Goal: Complete application form: Complete application form

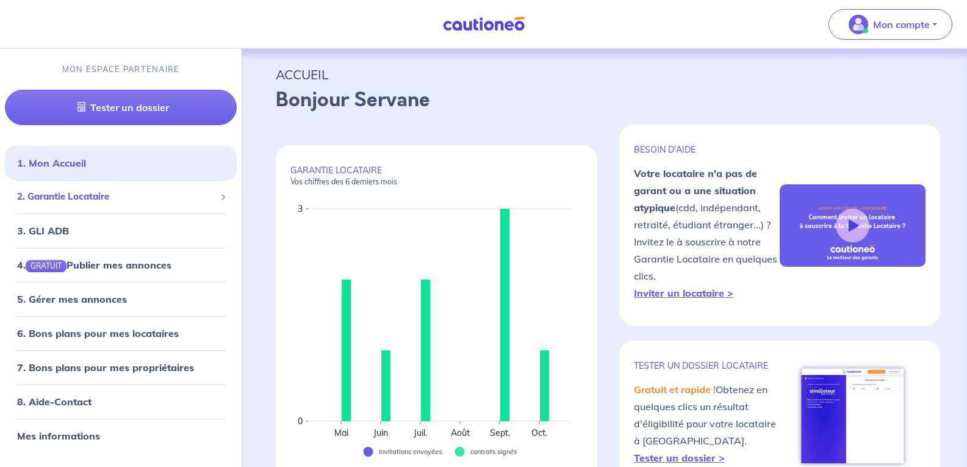
click at [87, 196] on span "2. Garantie Locataire" at bounding box center [116, 197] width 198 height 14
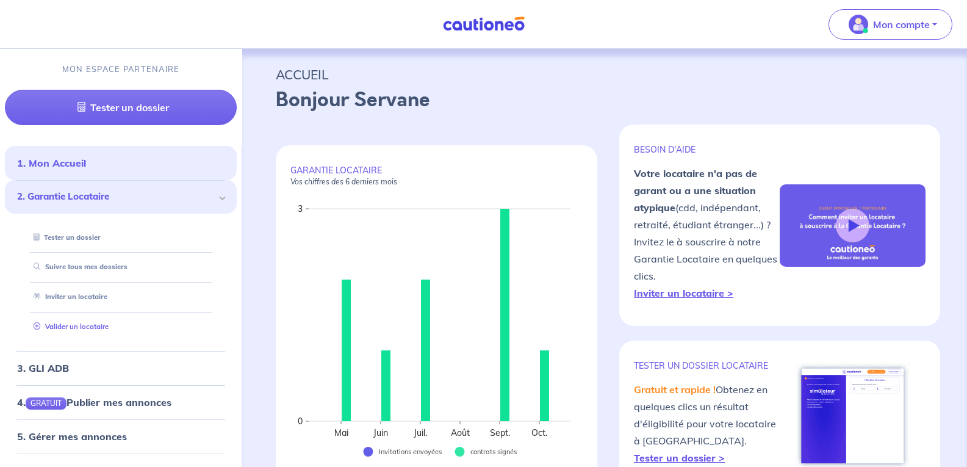
click at [74, 322] on link "Valider un locataire" at bounding box center [69, 326] width 80 height 9
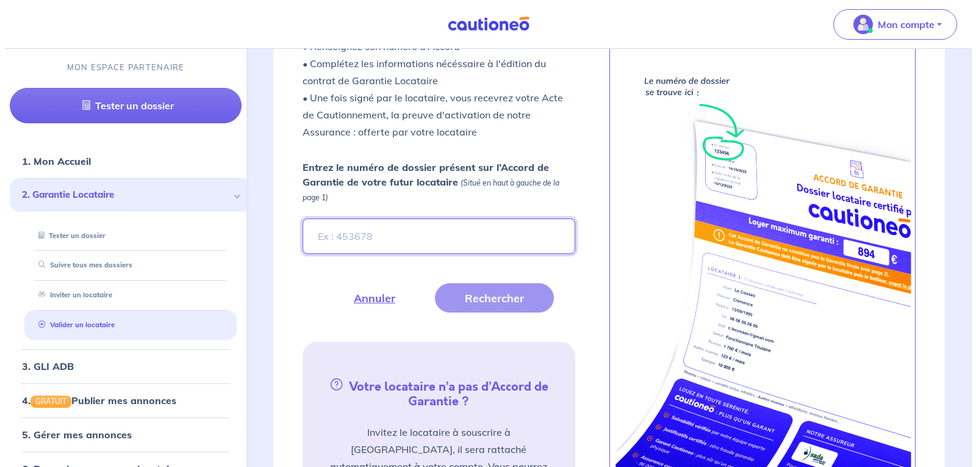
scroll to position [416, 0]
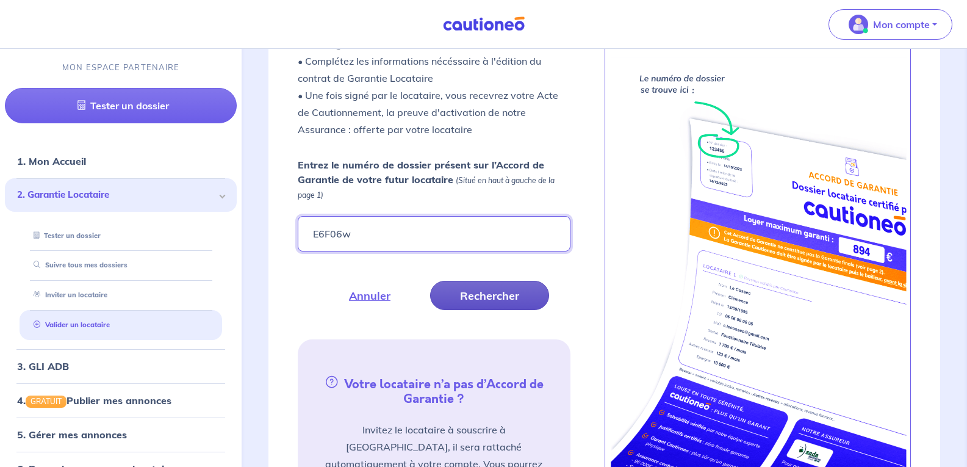
type input "E6F06w"
click at [504, 293] on button "Rechercher" at bounding box center [489, 295] width 119 height 29
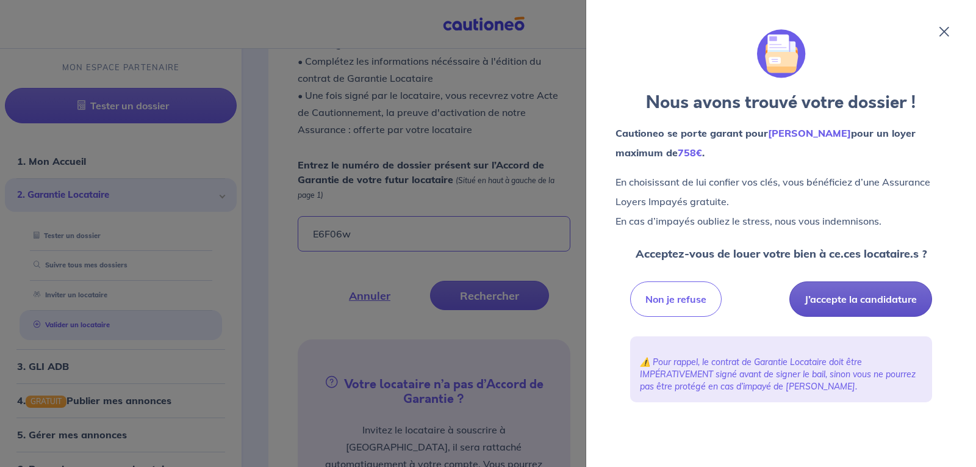
click at [884, 308] on button "J’accepte la candidature" at bounding box center [861, 298] width 143 height 35
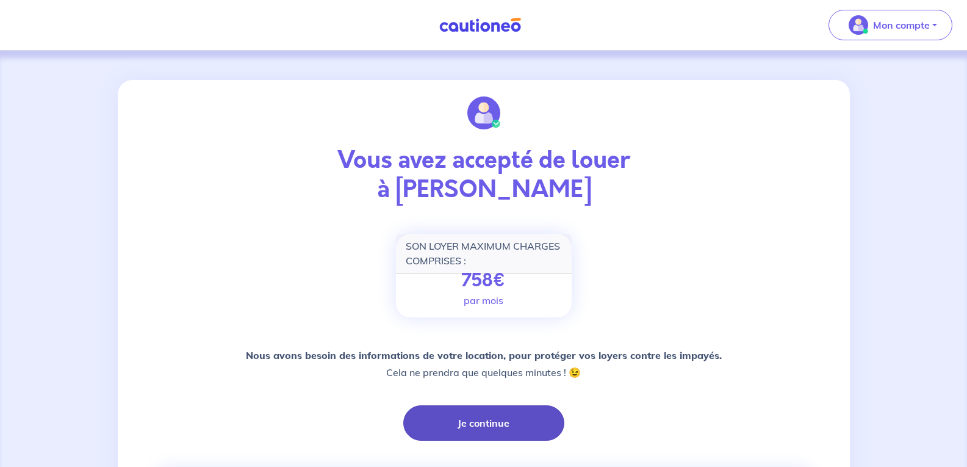
click at [461, 421] on button "Je continue" at bounding box center [483, 422] width 161 height 35
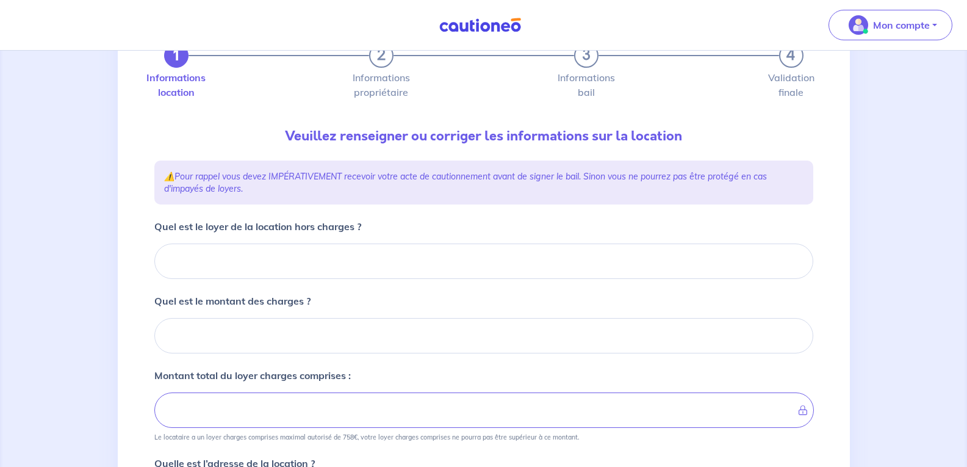
scroll to position [58, 0]
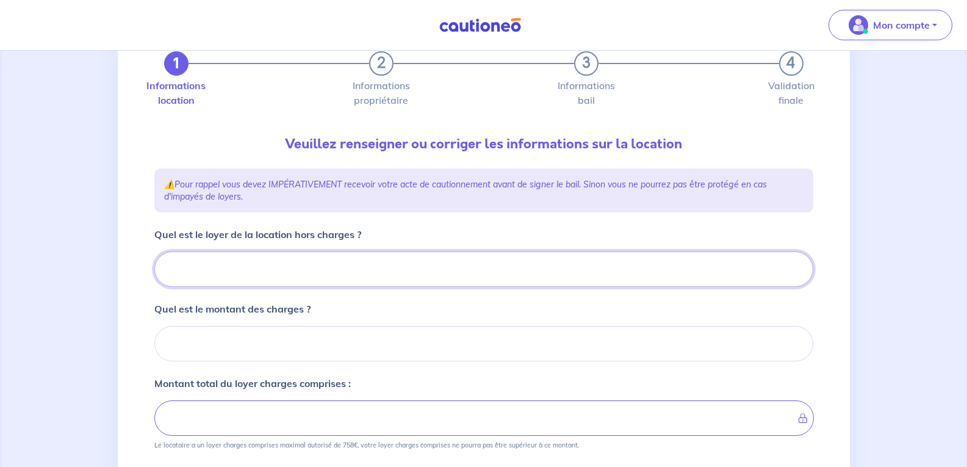
click at [232, 268] on input "Quel est le loyer de la location hors charges ?" at bounding box center [483, 268] width 659 height 35
type input "60"
type input "600"
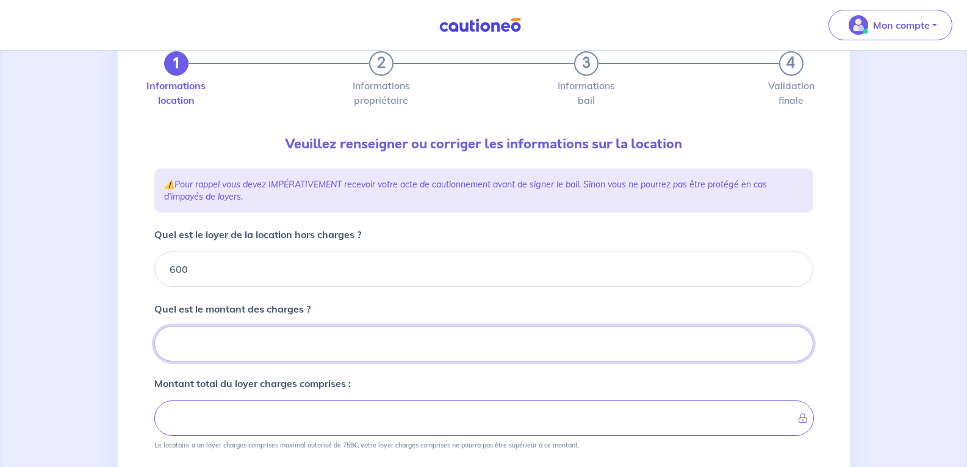
type input "2"
type input "602"
type input "285"
type input "885"
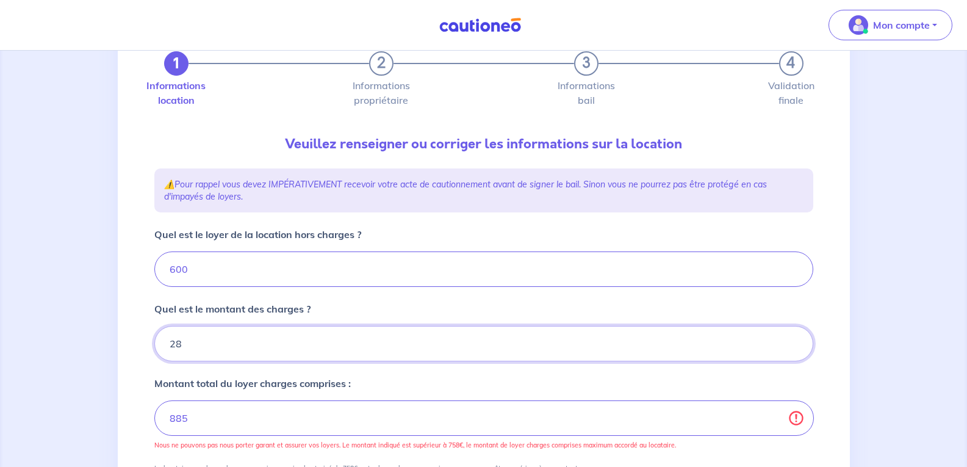
type input "2"
type input "602"
type input "25"
type input "625"
type input "25"
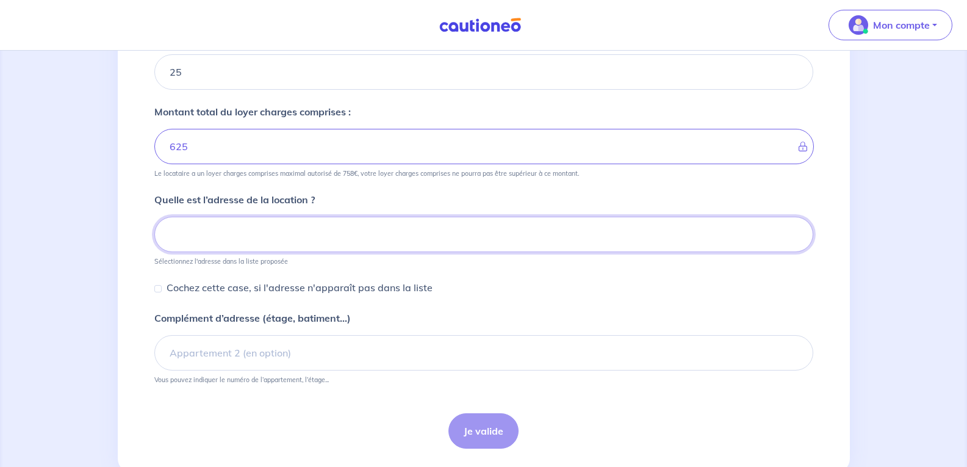
scroll to position [331, 0]
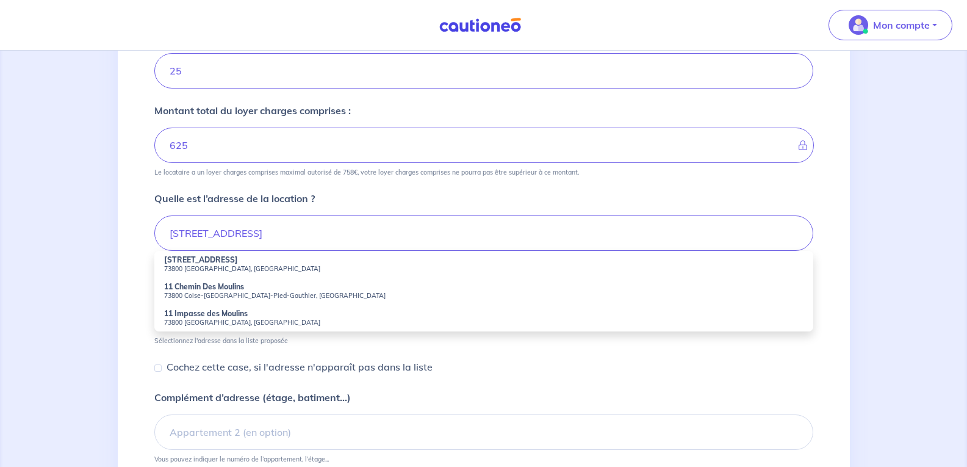
click at [185, 266] on small "73800 [GEOGRAPHIC_DATA], [GEOGRAPHIC_DATA]" at bounding box center [484, 268] width 640 height 9
type input "[STREET_ADDRESS]"
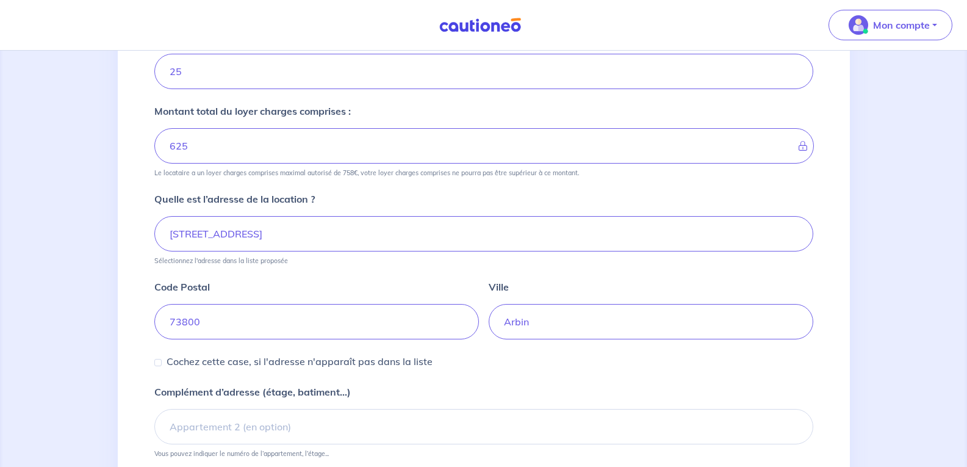
scroll to position [439, 0]
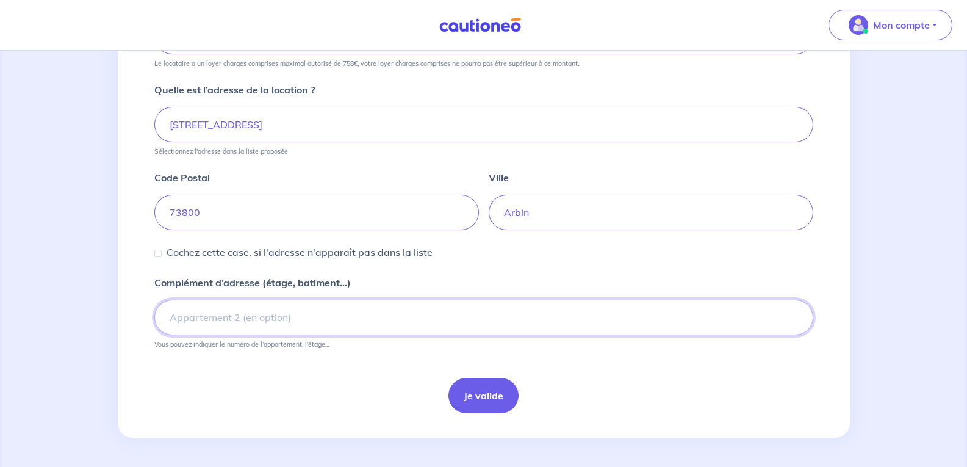
click at [219, 312] on input "Complément d’adresse (étage, batiment...)" at bounding box center [483, 317] width 659 height 35
type input "Appartement RDC"
click at [486, 383] on button "Je valide" at bounding box center [484, 395] width 70 height 35
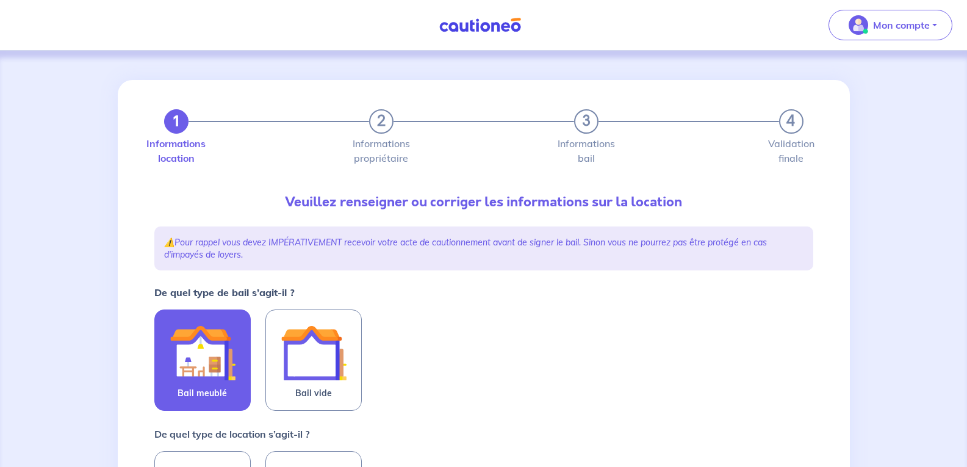
click at [182, 359] on img at bounding box center [203, 353] width 66 height 66
click at [0, 0] on input "Bail meublé" at bounding box center [0, 0] width 0 height 0
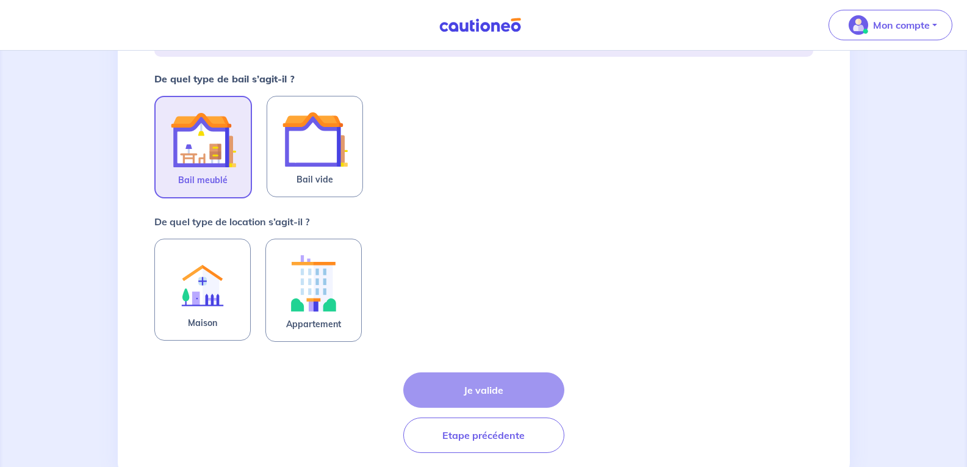
scroll to position [218, 0]
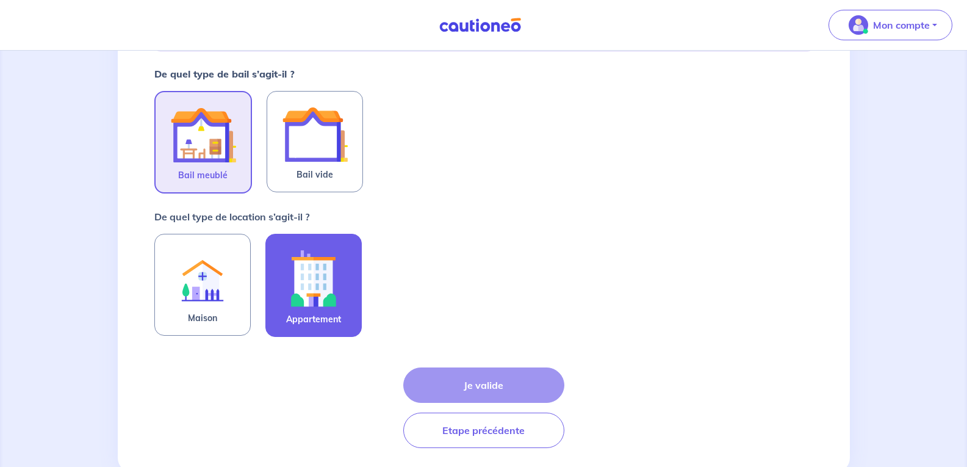
click at [320, 283] on img at bounding box center [314, 278] width 66 height 68
click at [0, 0] on input "Appartement" at bounding box center [0, 0] width 0 height 0
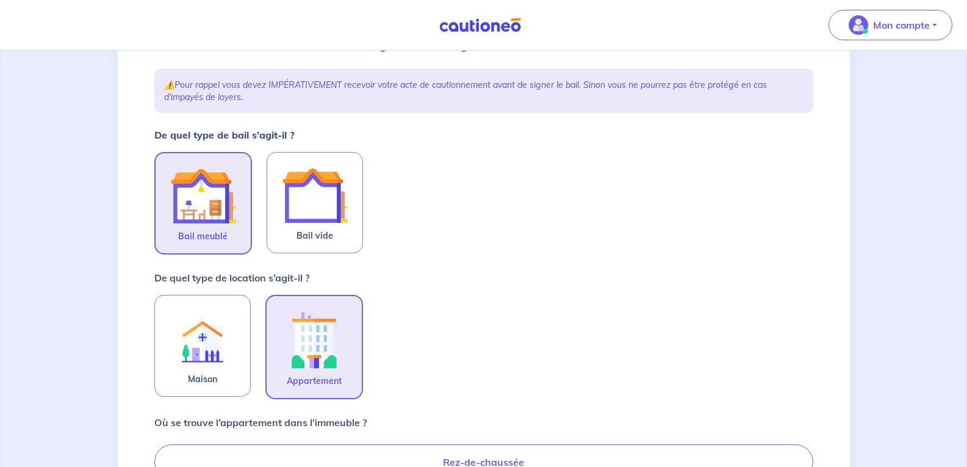
click at [449, 449] on label "Rez-de-chaussée" at bounding box center [483, 461] width 659 height 35
radio input "true"
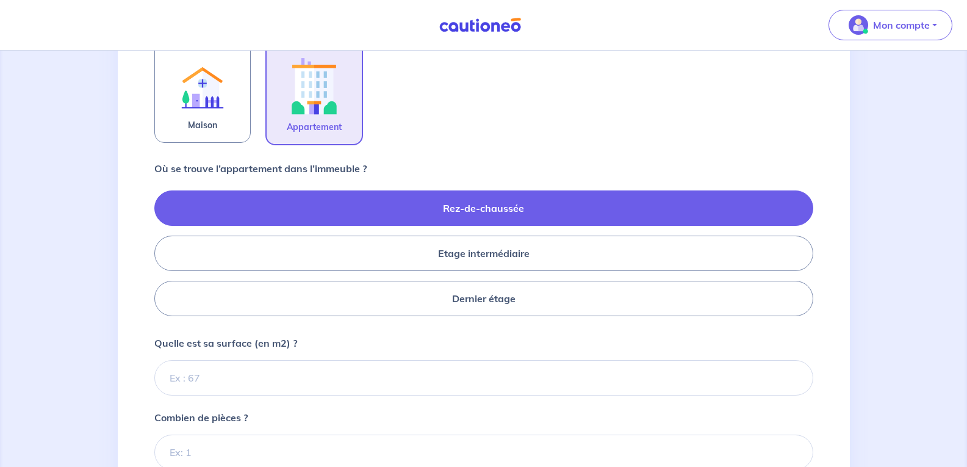
scroll to position [431, 0]
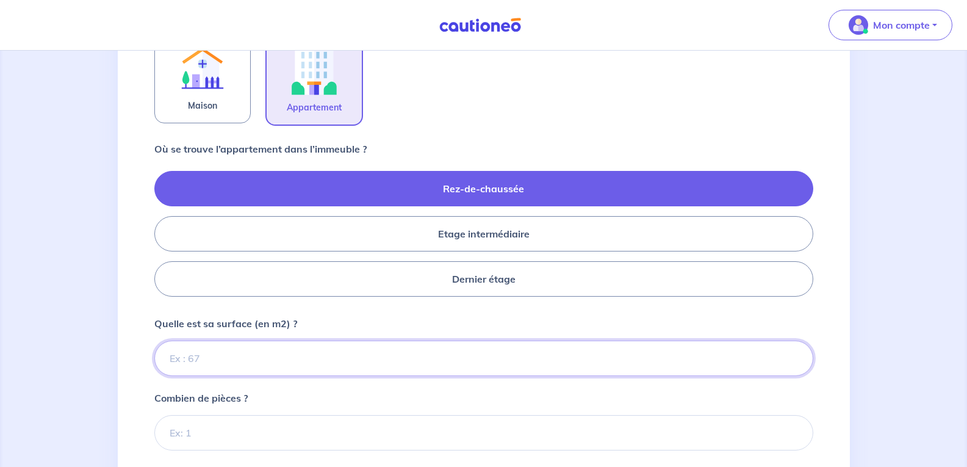
click at [207, 355] on input "Quelle est sa surface (en m2) ?" at bounding box center [483, 357] width 659 height 35
type input "34"
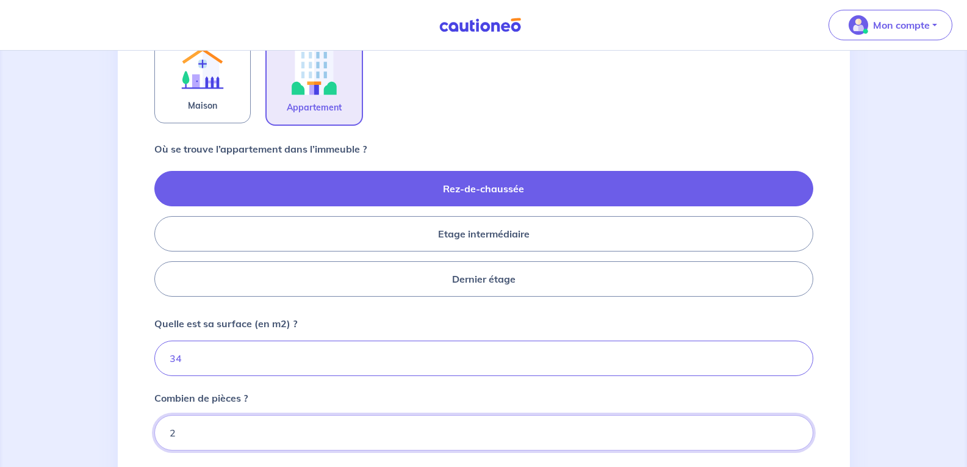
type input "2"
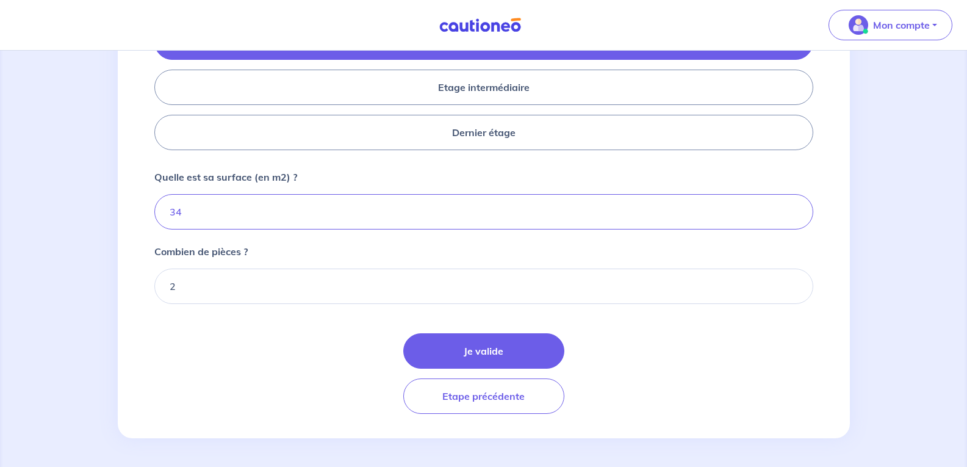
scroll to position [578, 0]
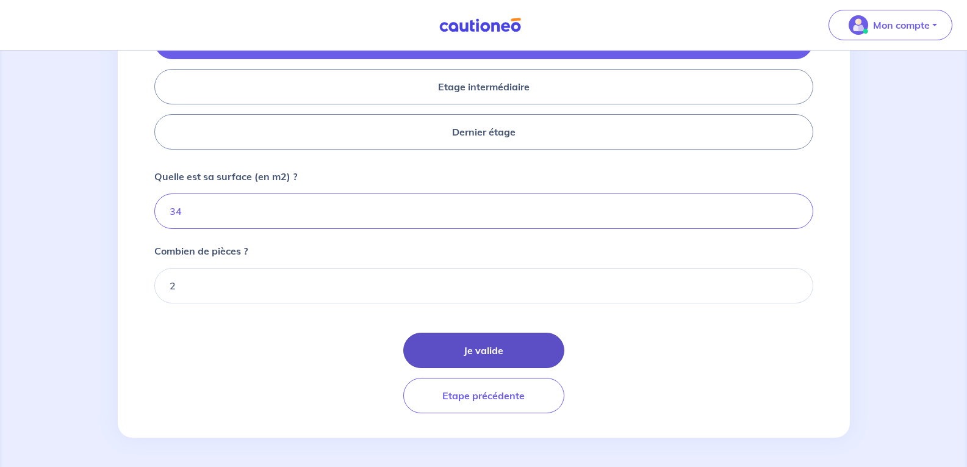
click at [470, 344] on button "Je valide" at bounding box center [483, 350] width 161 height 35
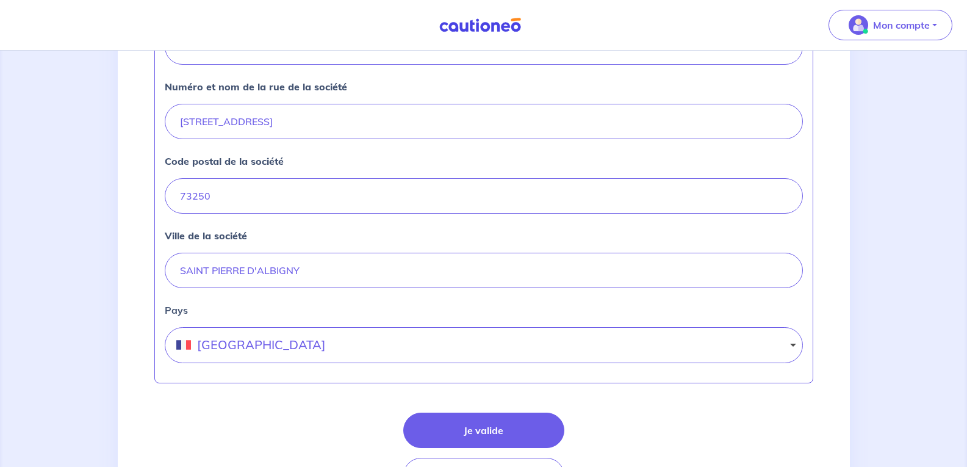
scroll to position [549, 0]
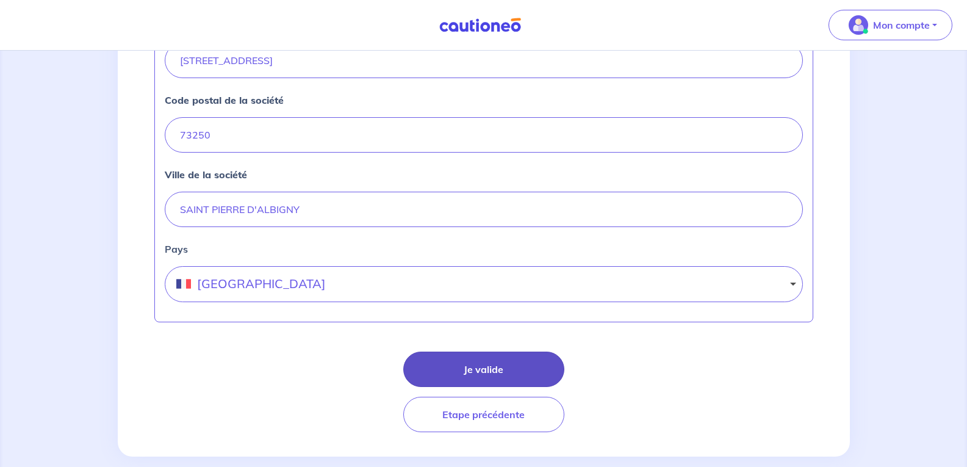
click at [481, 366] on button "Je valide" at bounding box center [483, 368] width 161 height 35
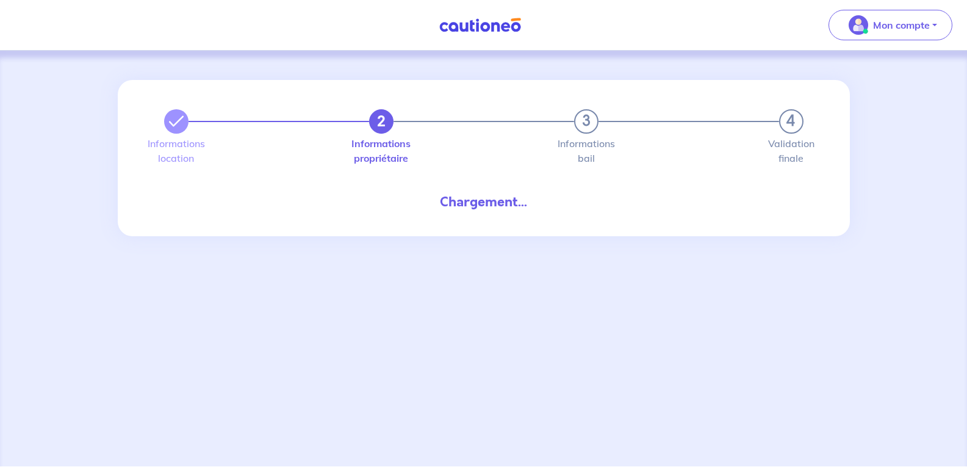
select select "FR"
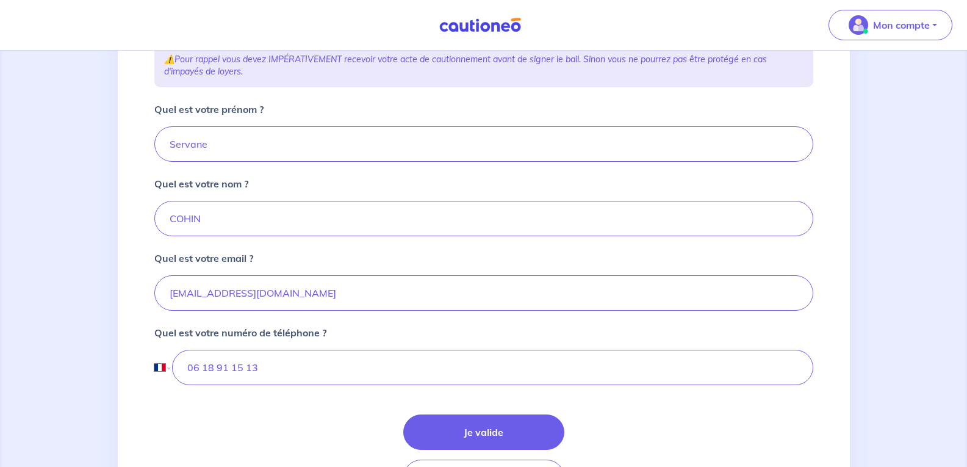
scroll to position [244, 0]
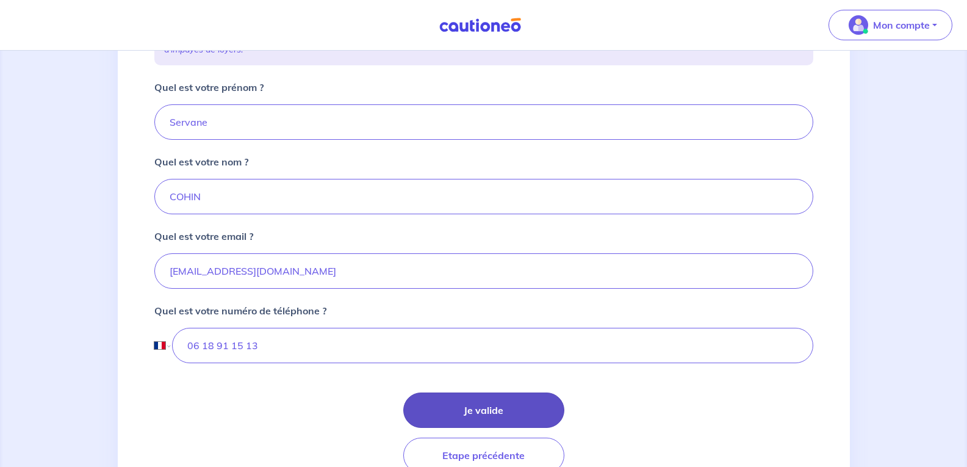
click at [456, 405] on button "Je valide" at bounding box center [483, 409] width 161 height 35
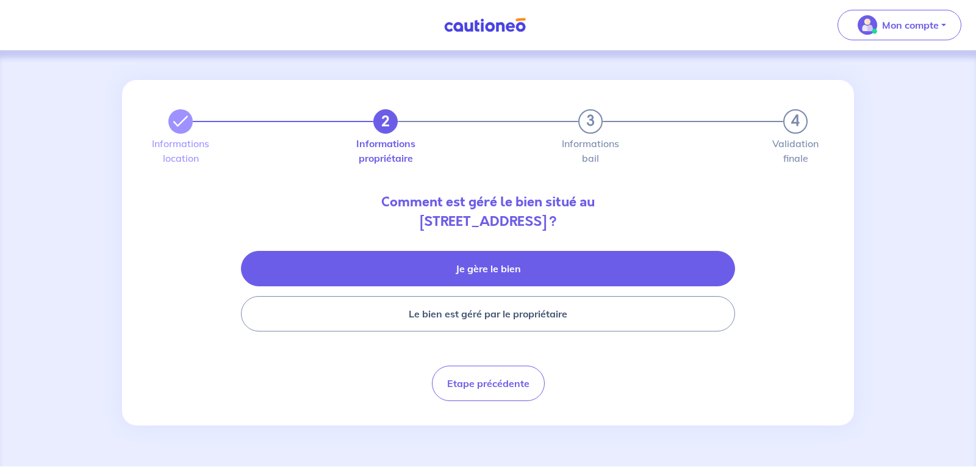
click at [386, 256] on button "Je gère le bien" at bounding box center [488, 268] width 494 height 35
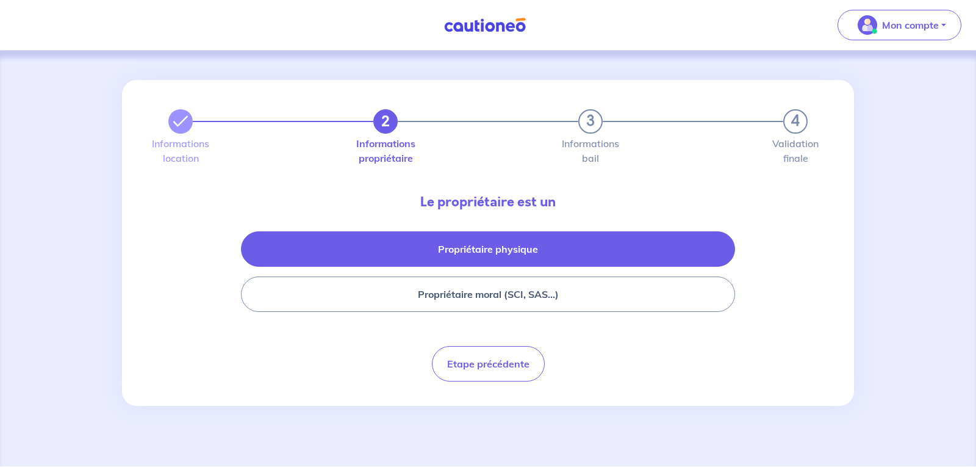
click at [418, 243] on button "Propriétaire physique" at bounding box center [488, 248] width 494 height 35
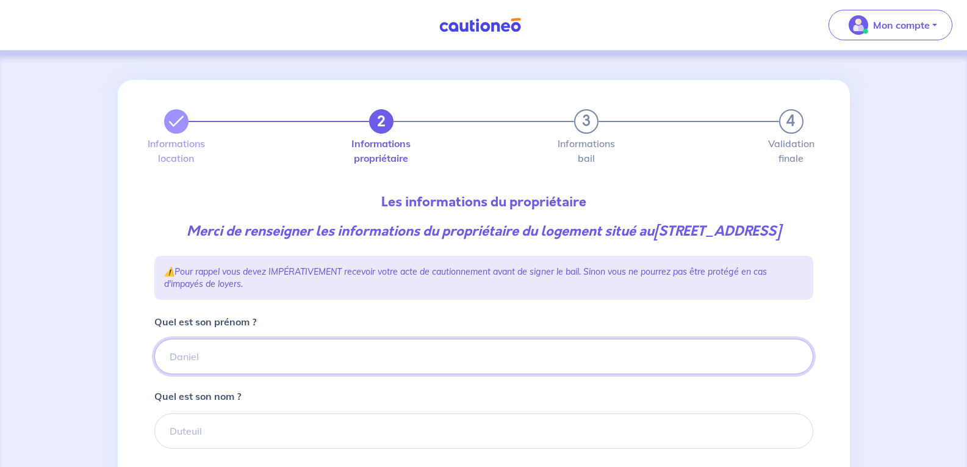
click at [186, 374] on input "Quel est son prénom ?" at bounding box center [483, 356] width 659 height 35
type input "Fouad"
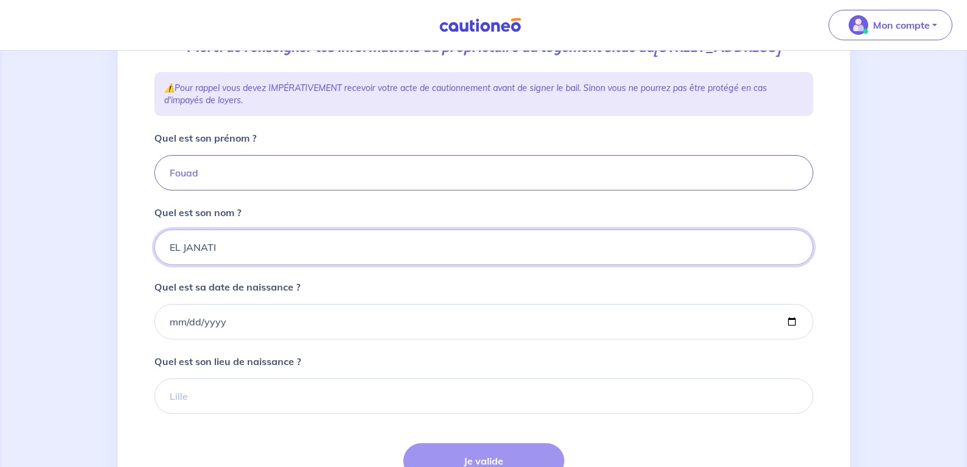
scroll to position [184, 0]
type input "EL JANATI"
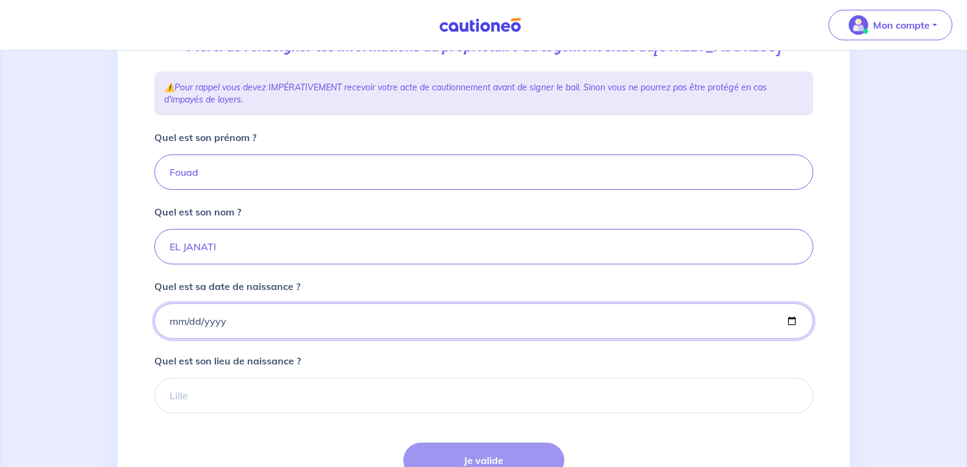
click at [168, 339] on input "Quel est sa date de naissance ?" at bounding box center [483, 320] width 659 height 35
type input "[DATE]"
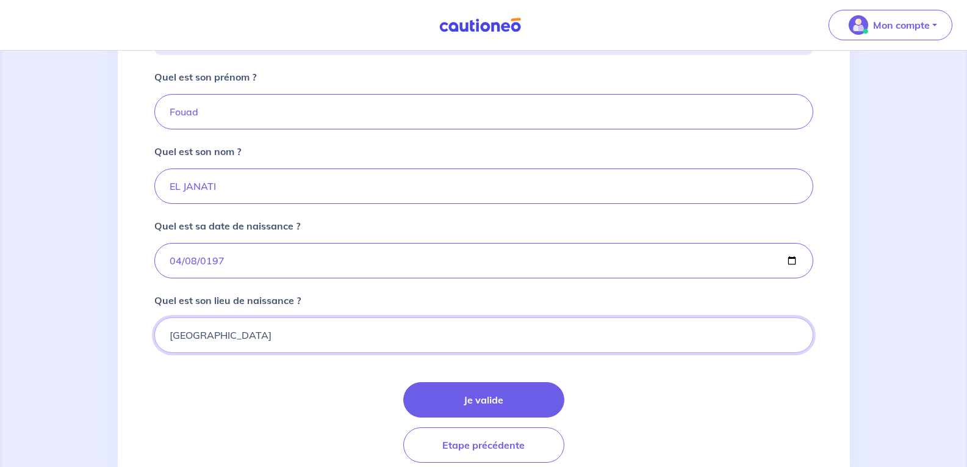
scroll to position [245, 0]
type input "[GEOGRAPHIC_DATA]"
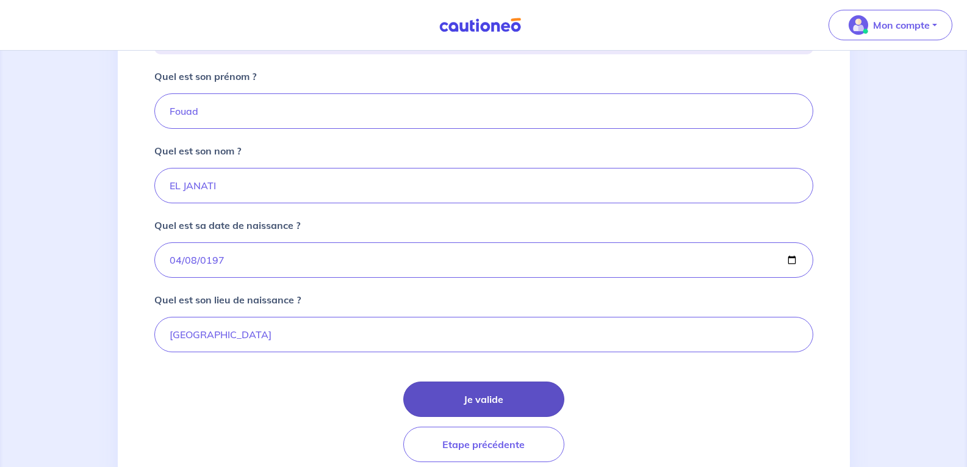
click at [495, 417] on button "Je valide" at bounding box center [483, 398] width 161 height 35
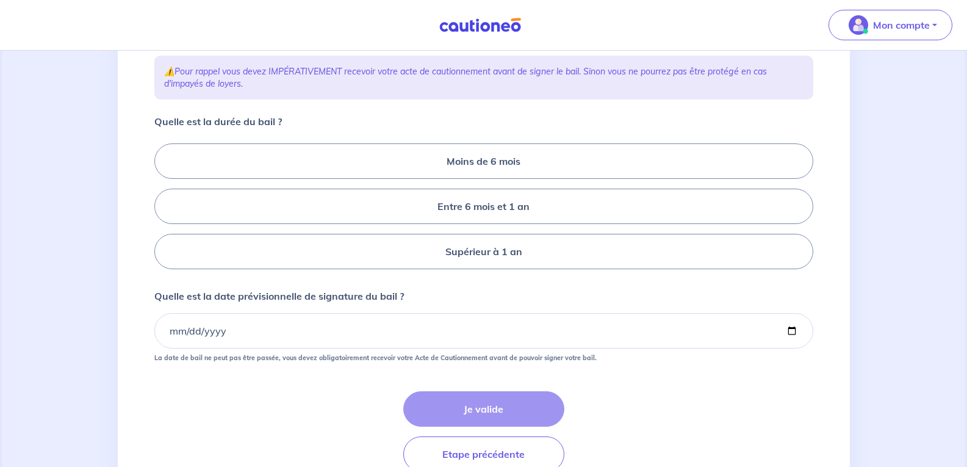
scroll to position [257, 0]
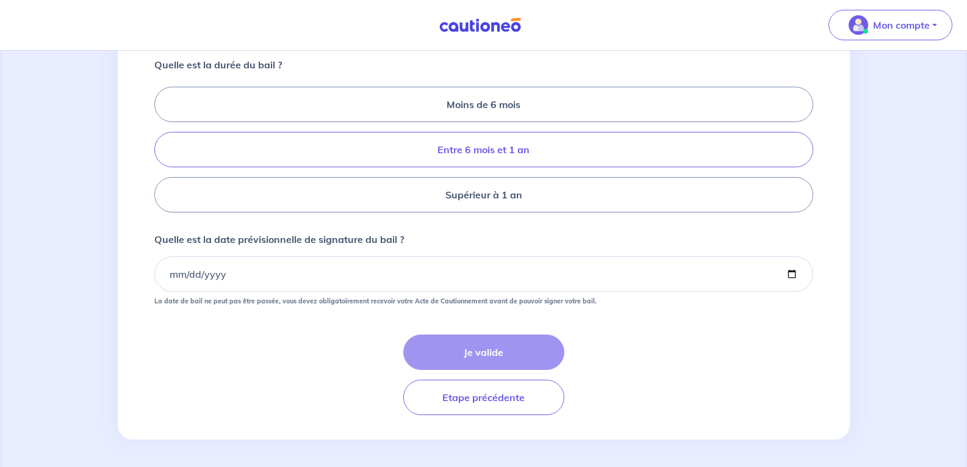
click at [459, 138] on label "Entre 6 mois et 1 an" at bounding box center [483, 149] width 659 height 35
click at [162, 146] on input "Entre 6 mois et 1 an" at bounding box center [158, 150] width 8 height 8
radio input "true"
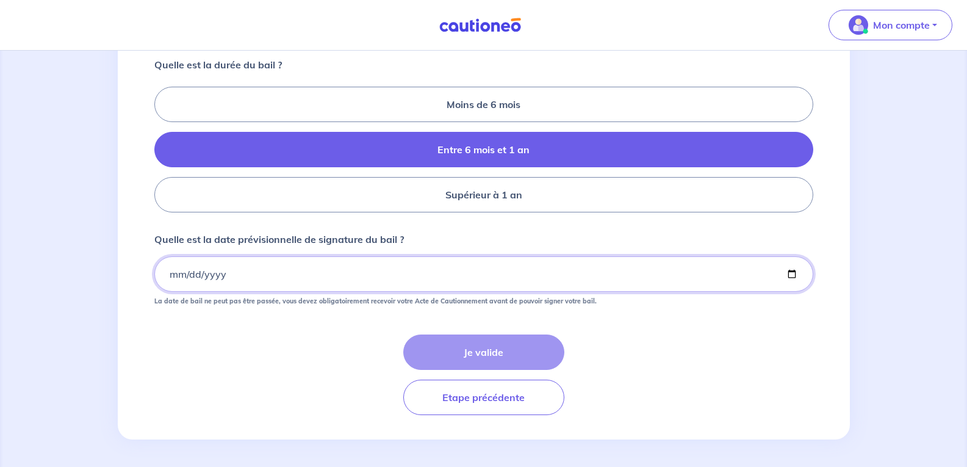
click at [195, 280] on input "Quelle est la date prévisionnelle de signature du bail ?" at bounding box center [483, 273] width 659 height 35
click at [795, 271] on input "Quelle est la date prévisionnelle de signature du bail ?" at bounding box center [483, 273] width 659 height 35
type input "[DATE]"
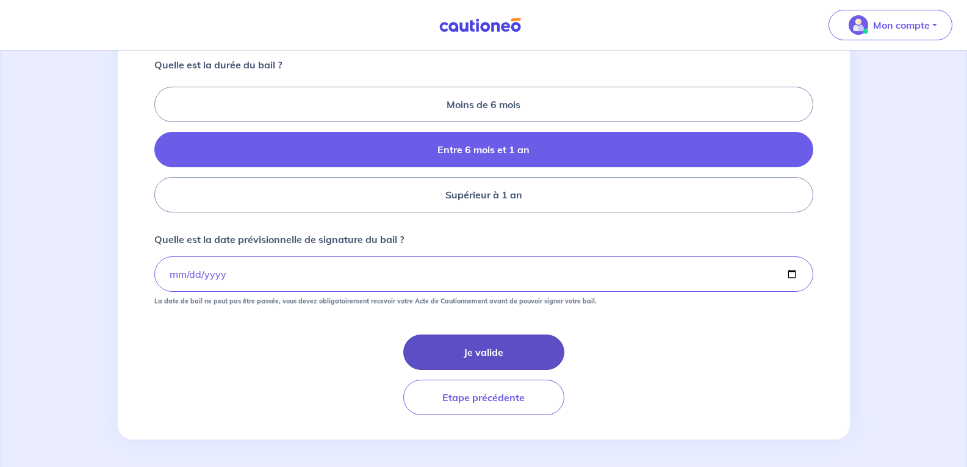
click at [485, 355] on button "Je valide" at bounding box center [483, 351] width 161 height 35
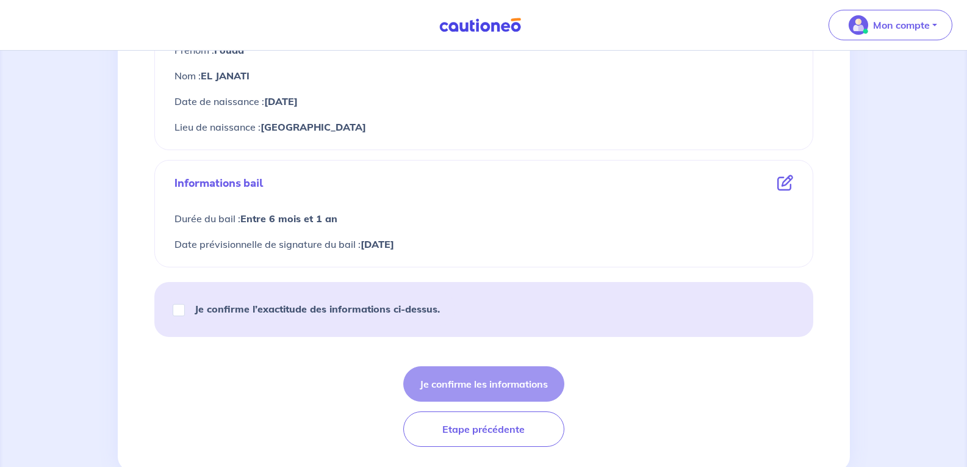
scroll to position [524, 0]
click at [178, 305] on input "Je confirme l’exactitude des informations ci-dessus." at bounding box center [179, 309] width 12 height 12
checkbox input "true"
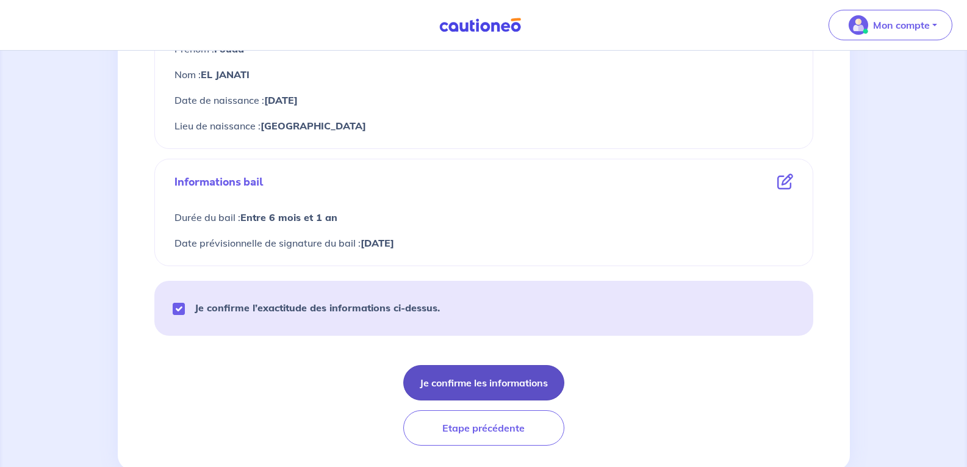
click at [463, 384] on button "Je confirme les informations" at bounding box center [483, 382] width 161 height 35
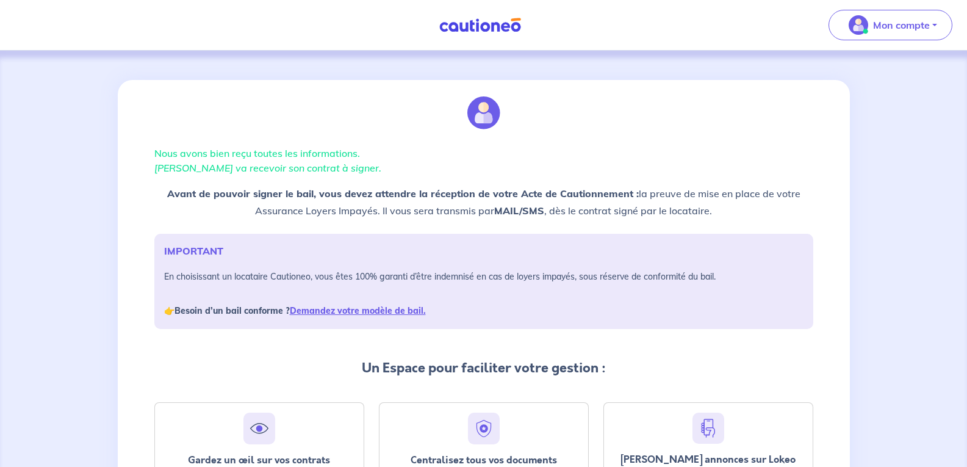
scroll to position [122, 0]
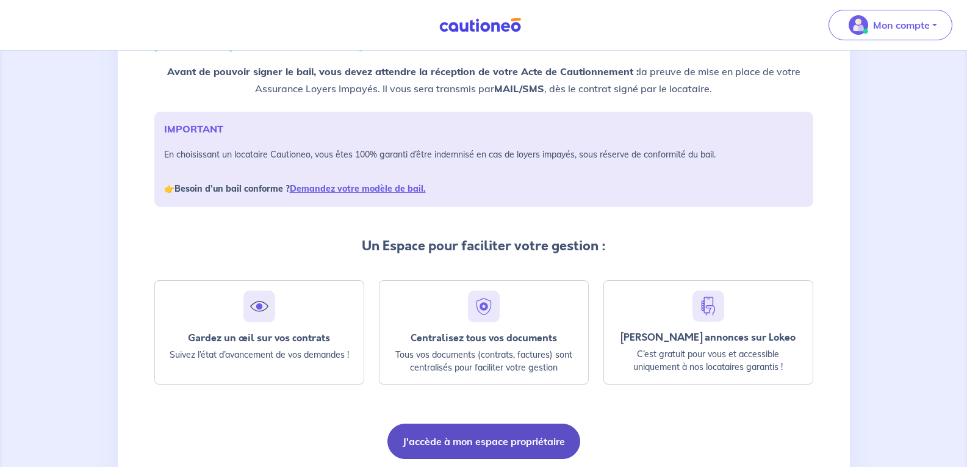
click at [495, 433] on button "J'accède à mon espace propriétaire" at bounding box center [483, 440] width 193 height 35
